Goal: Transaction & Acquisition: Purchase product/service

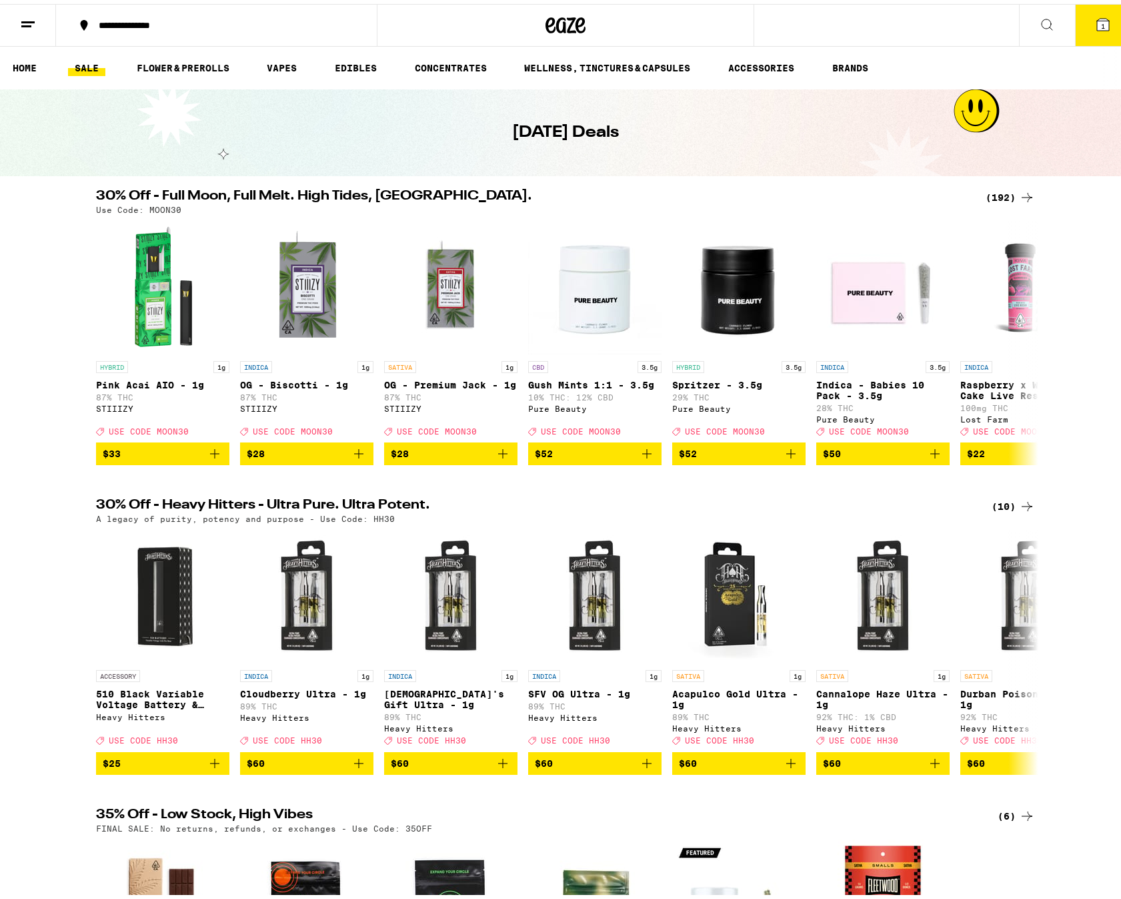
click at [993, 193] on div "(192)" at bounding box center [1010, 193] width 49 height 16
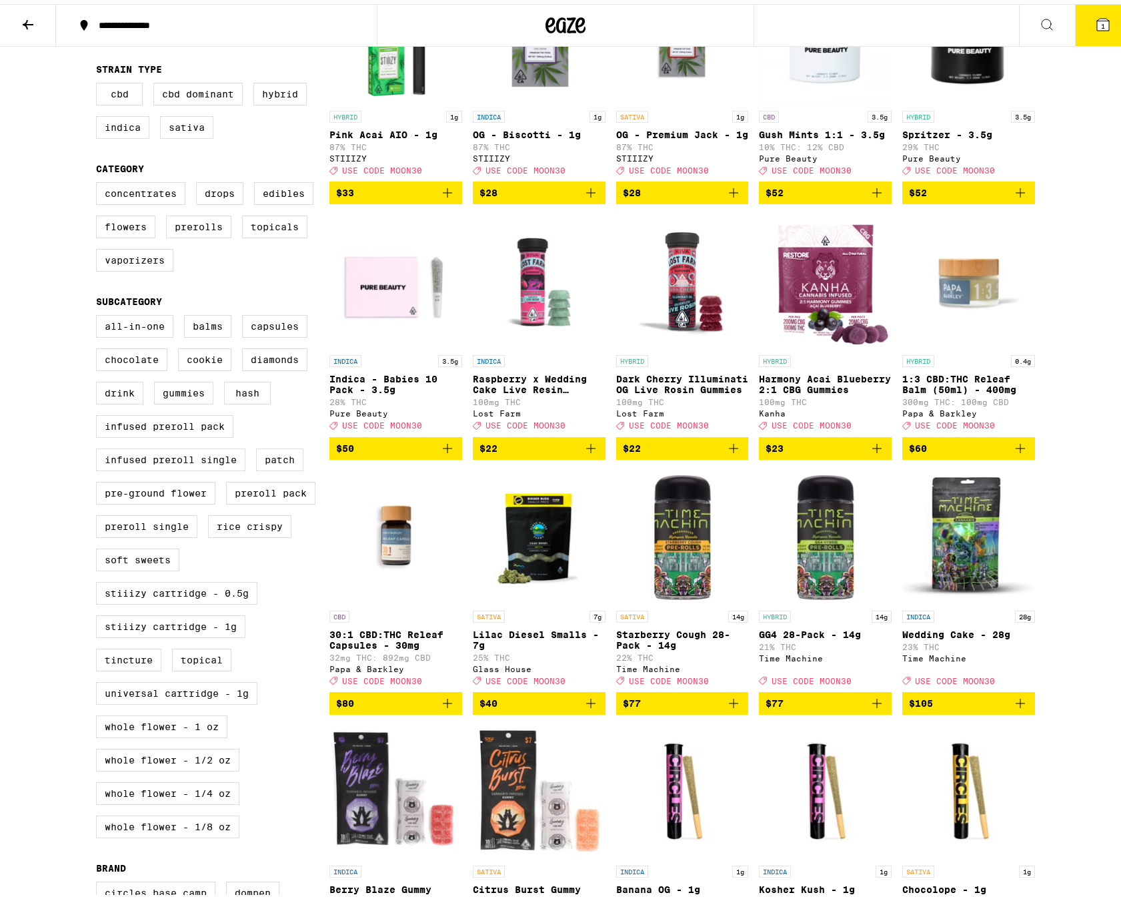
scroll to position [200, 0]
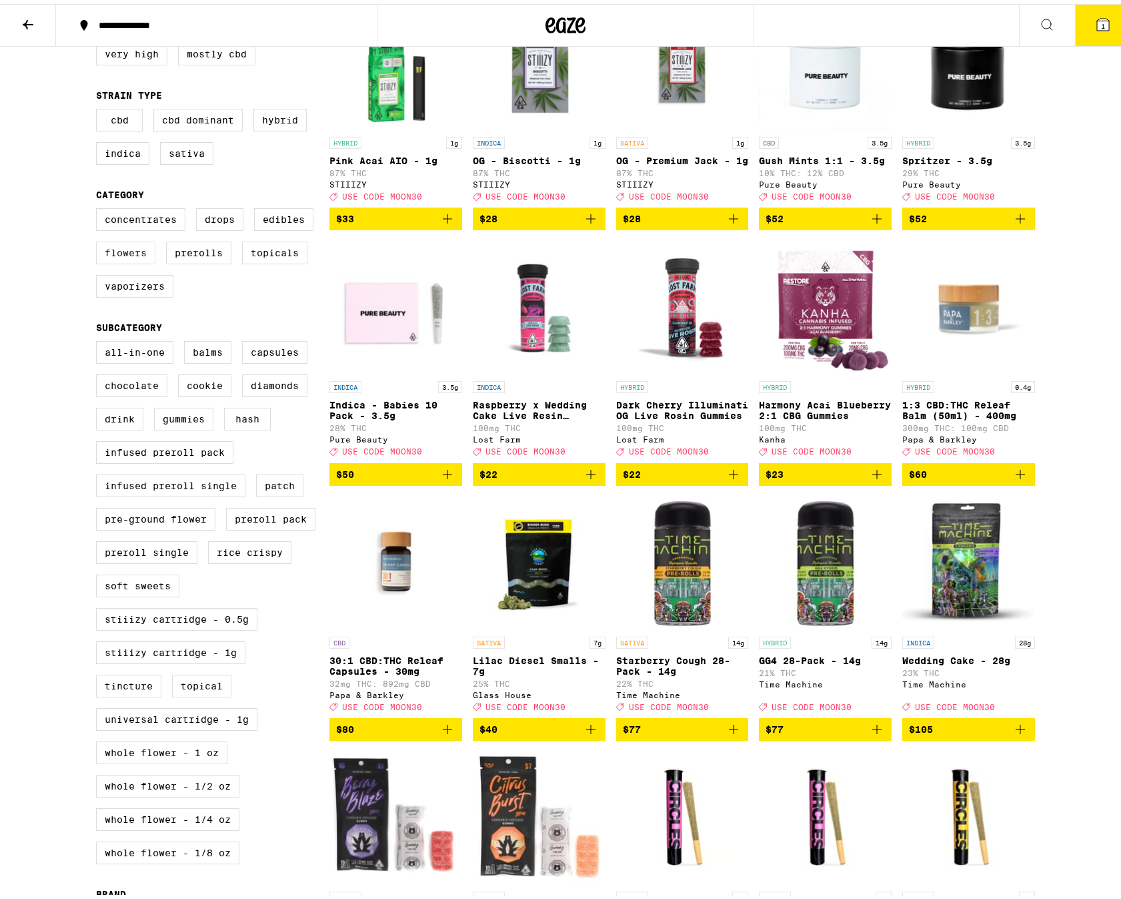
click at [145, 260] on label "Flowers" at bounding box center [125, 248] width 59 height 23
click at [99, 207] on input "Flowers" at bounding box center [99, 206] width 1 height 1
checkbox input "true"
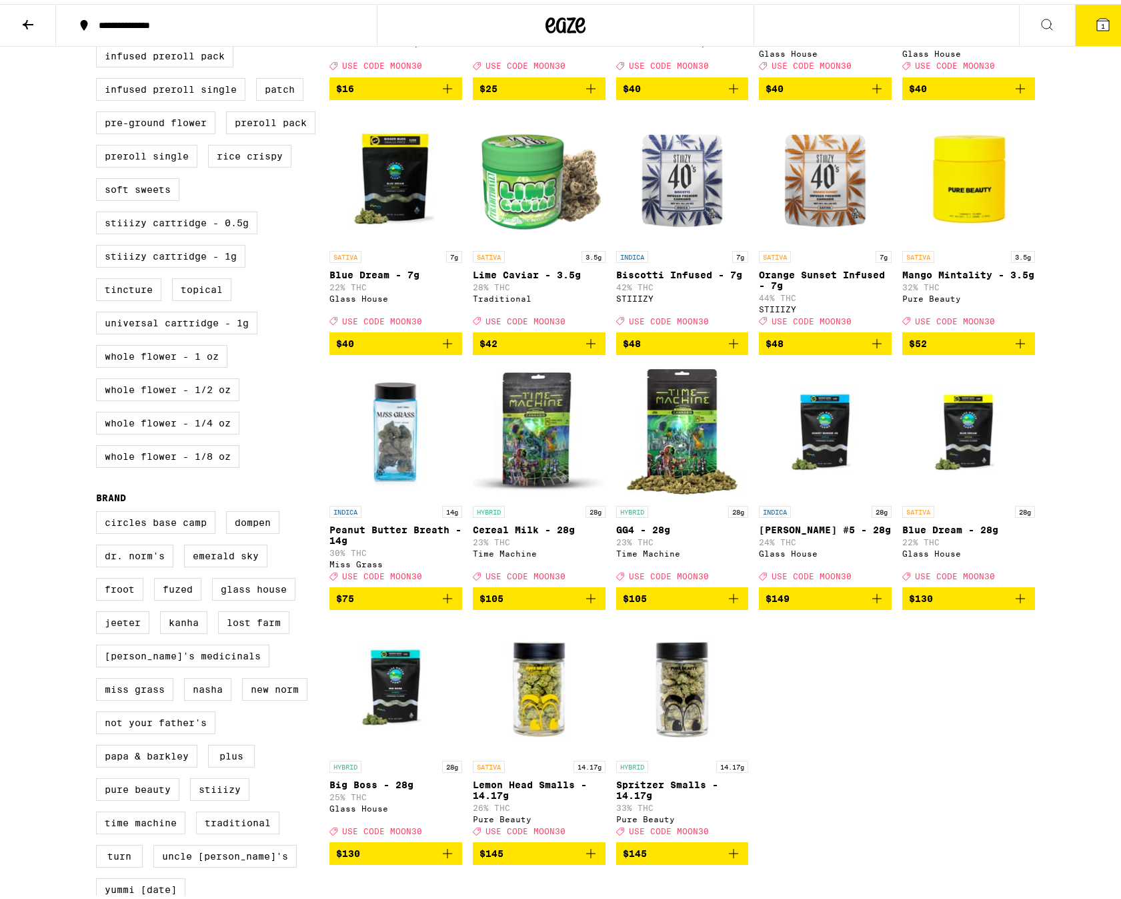
scroll to position [800, 0]
